Goal: Navigation & Orientation: Find specific page/section

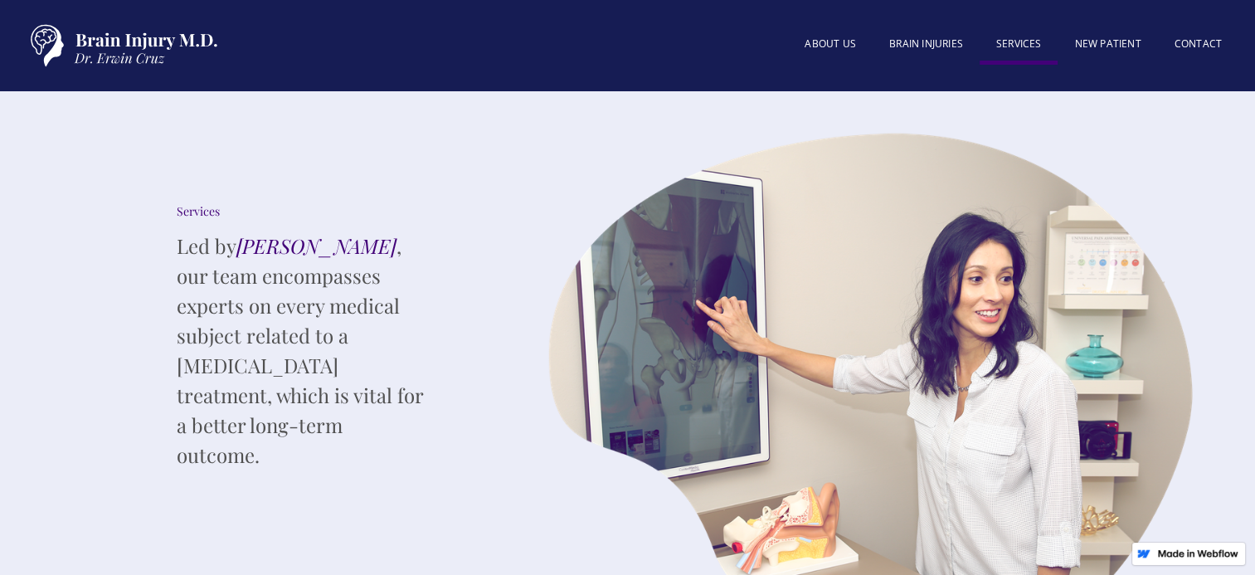
click at [1018, 41] on link "SERVICES" at bounding box center [1018, 45] width 79 height 37
click at [1008, 41] on link "SERVICES" at bounding box center [1018, 45] width 79 height 37
